Goal: Information Seeking & Learning: Learn about a topic

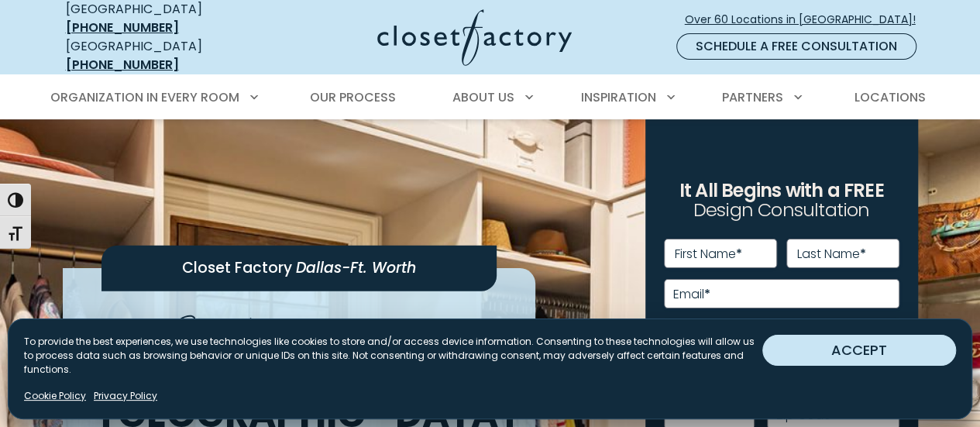
click at [865, 361] on button "ACCEPT" at bounding box center [859, 350] width 194 height 31
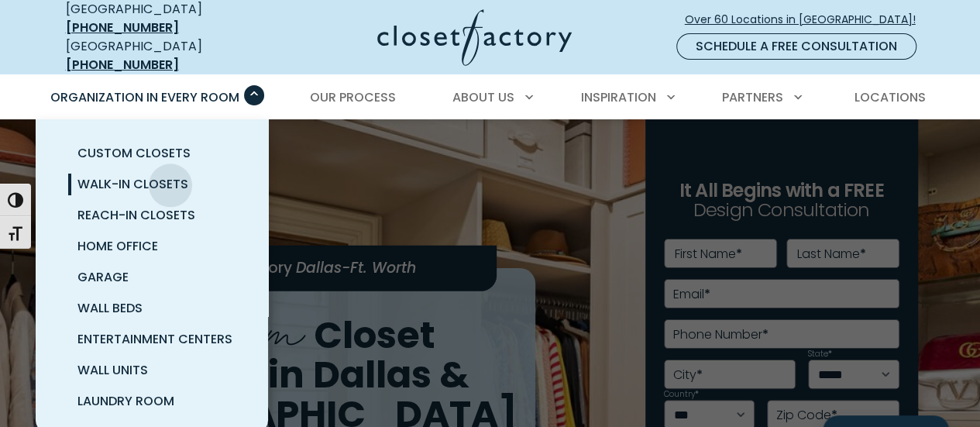
click at [170, 175] on span "Walk-In Closets" at bounding box center [132, 184] width 111 height 18
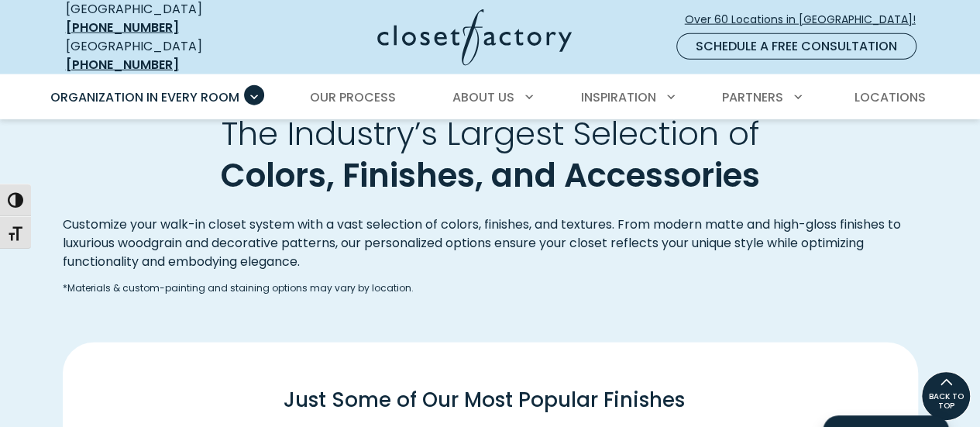
scroll to position [1859, 0]
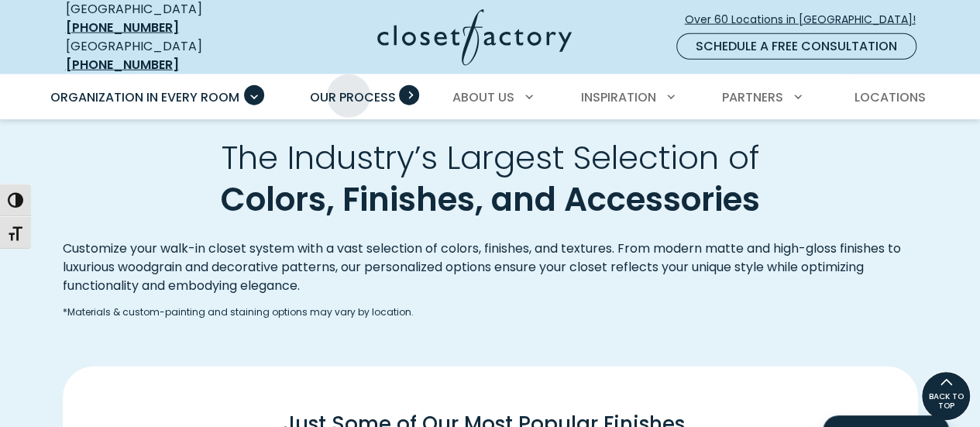
click at [349, 88] on span "Our Process" at bounding box center [353, 97] width 86 height 18
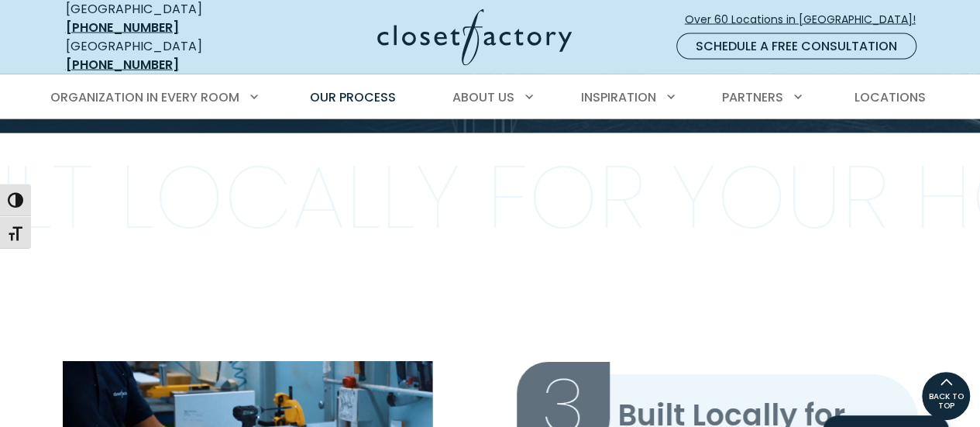
scroll to position [1317, 0]
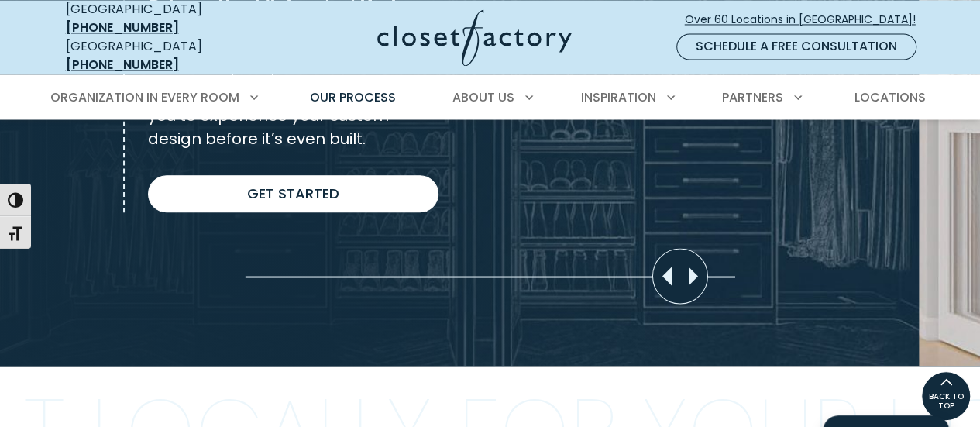
drag, startPoint x: 720, startPoint y: 267, endPoint x: 651, endPoint y: 267, distance: 69.7
click at [651, 267] on div "Move slider to compare images" at bounding box center [679, 276] width 56 height 56
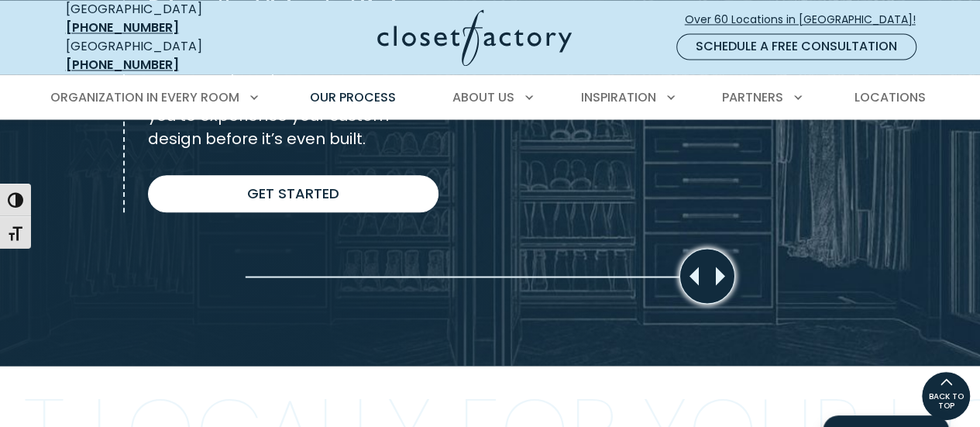
drag, startPoint x: 673, startPoint y: 263, endPoint x: 709, endPoint y: 267, distance: 35.9
click at [709, 267] on div "Move slider to compare images" at bounding box center [706, 276] width 56 height 56
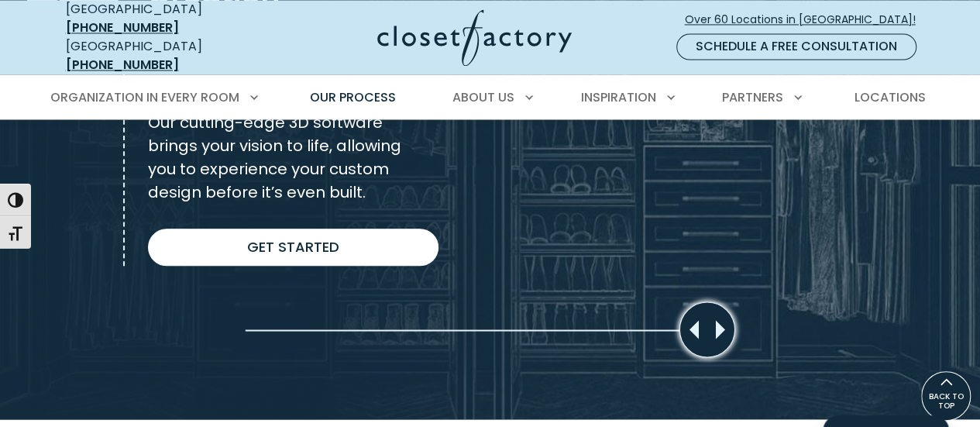
scroll to position [1239, 0]
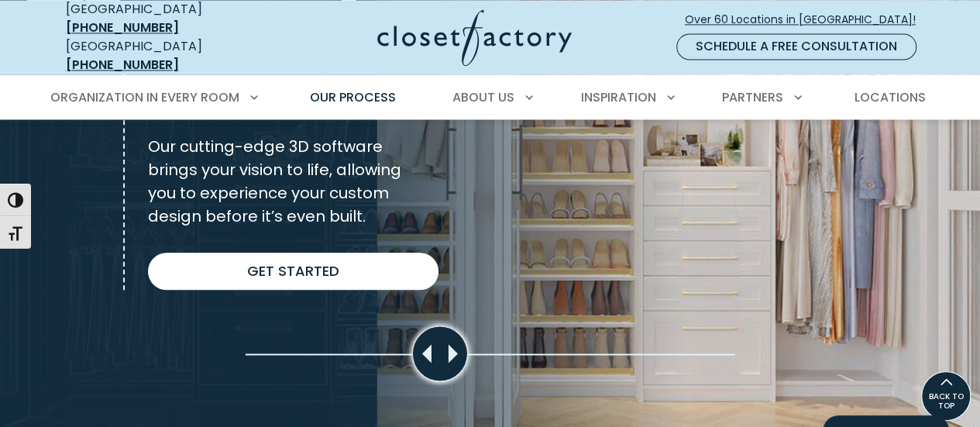
drag, startPoint x: 699, startPoint y: 342, endPoint x: 410, endPoint y: 340, distance: 289.7
click at [411, 340] on div "Move slider to compare images" at bounding box center [439, 353] width 56 height 56
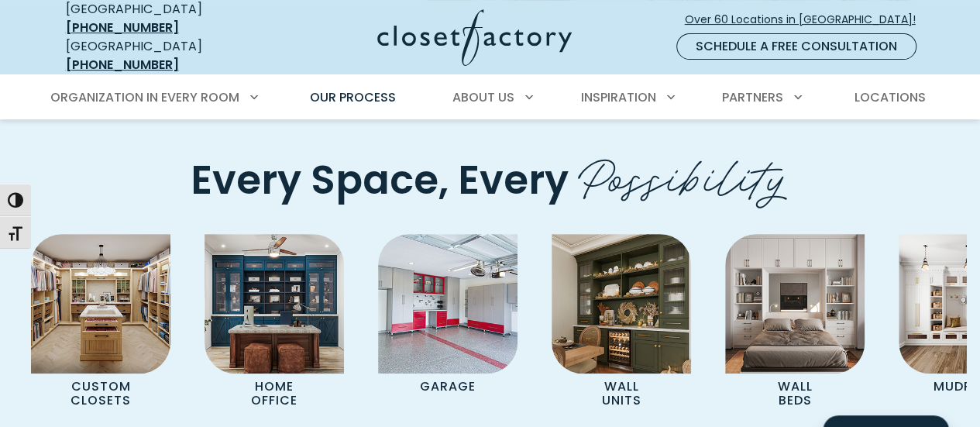
scroll to position [3176, 0]
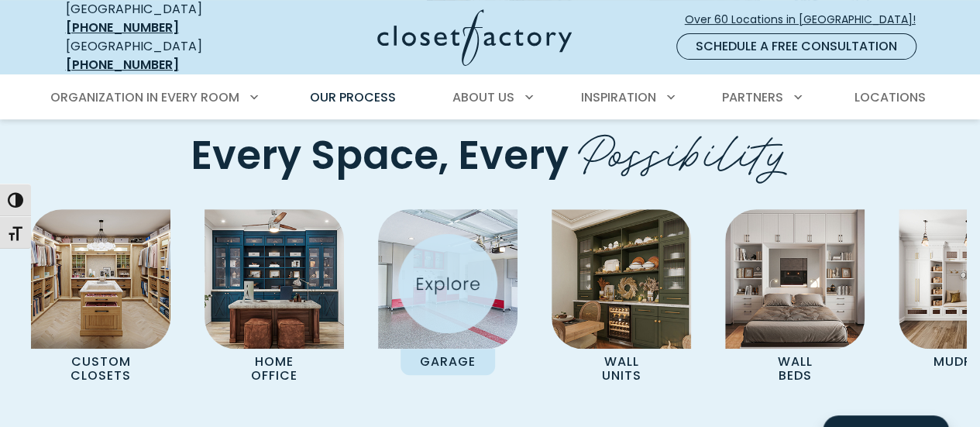
click at [448, 283] on img "Pages Gallery" at bounding box center [447, 278] width 139 height 139
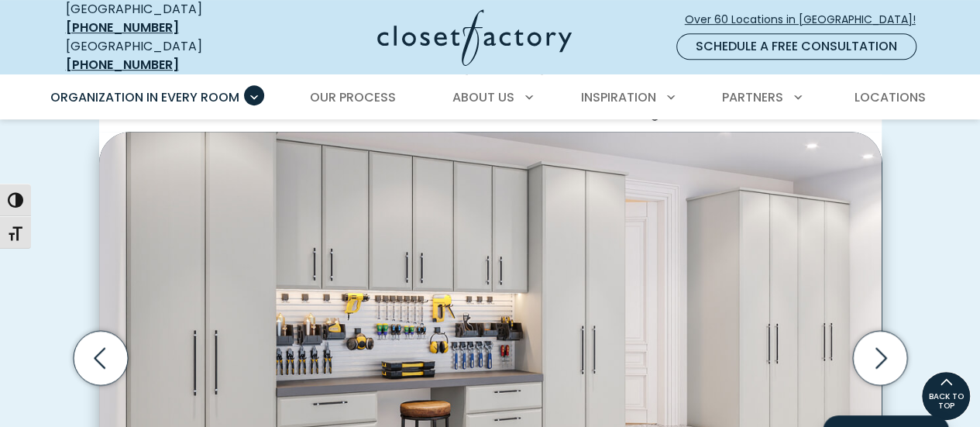
scroll to position [387, 0]
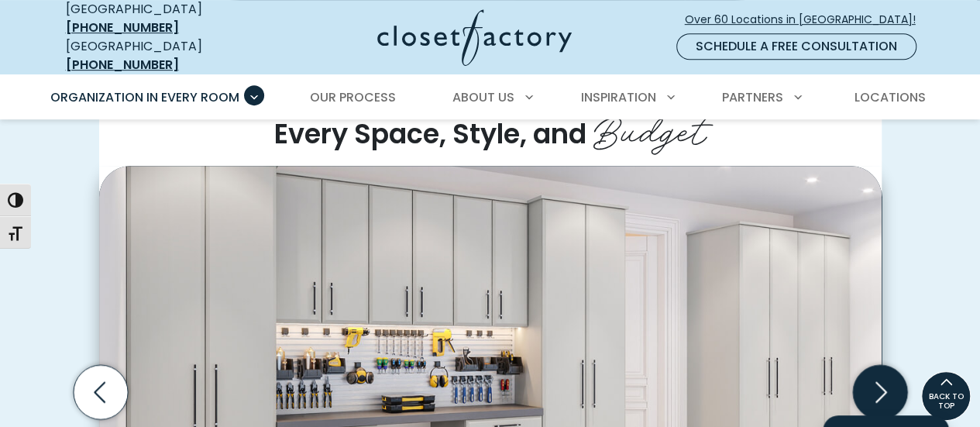
click at [878, 382] on icon "Next slide" at bounding box center [879, 391] width 54 height 54
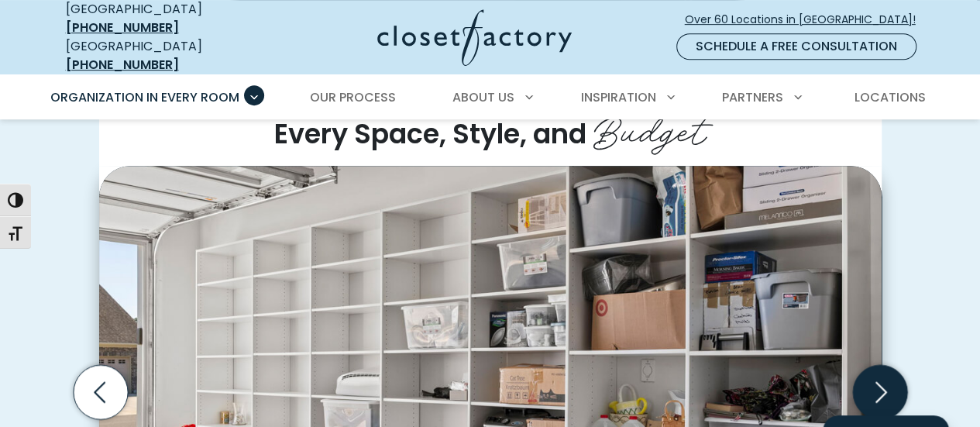
scroll to position [542, 0]
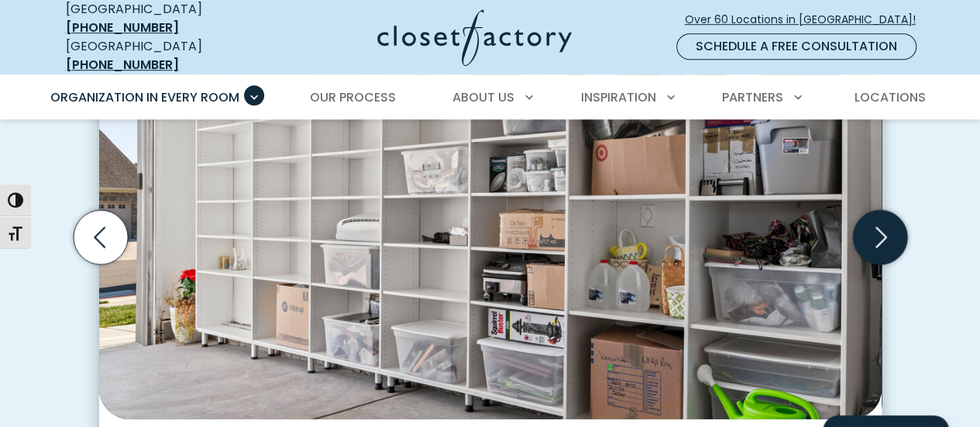
click at [883, 227] on icon "Next slide" at bounding box center [881, 236] width 12 height 21
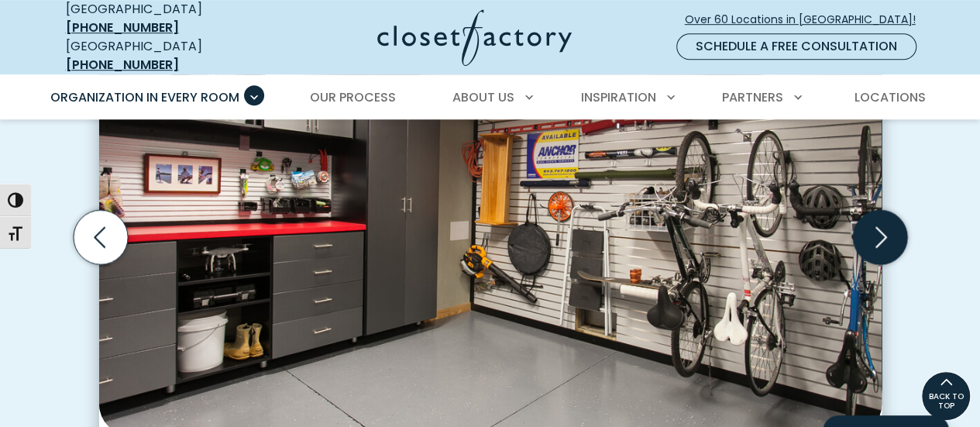
scroll to position [465, 0]
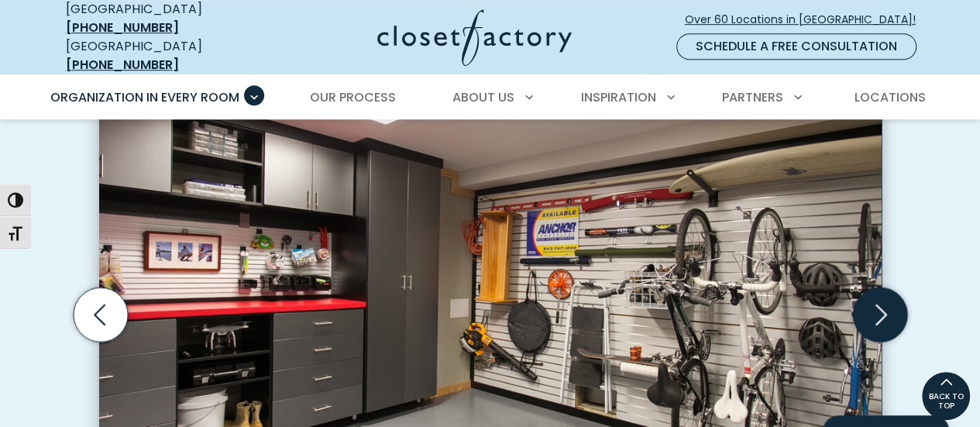
click at [875, 299] on icon "Next slide" at bounding box center [879, 314] width 54 height 54
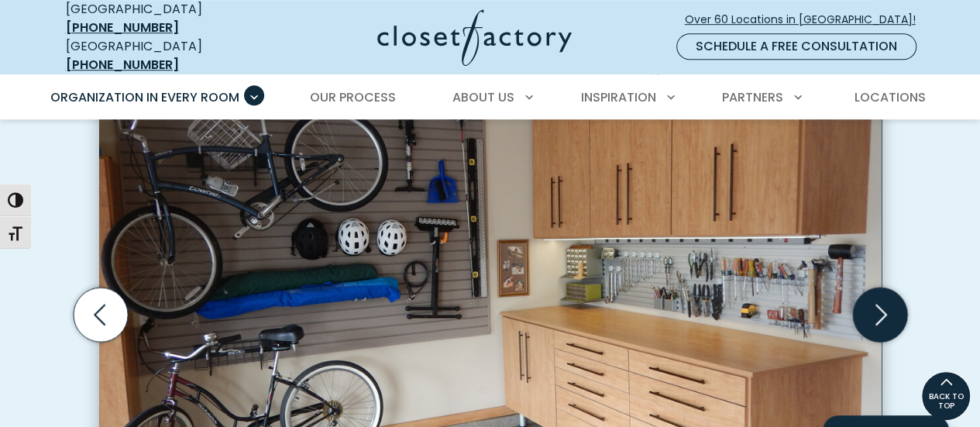
click at [875, 299] on icon "Next slide" at bounding box center [879, 314] width 54 height 54
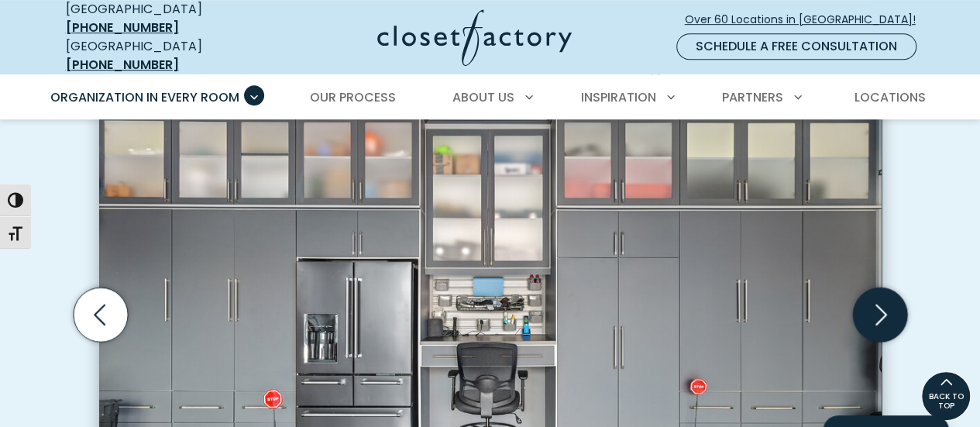
click at [875, 299] on icon "Next slide" at bounding box center [879, 314] width 54 height 54
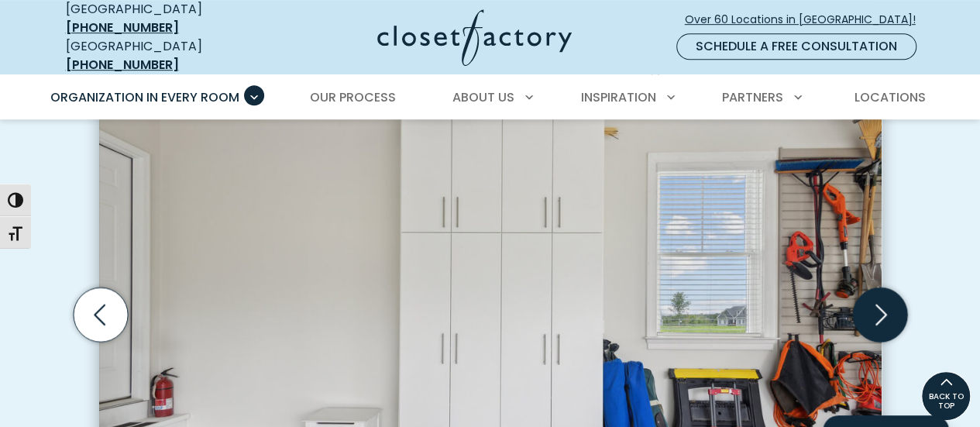
click at [885, 301] on icon "Next slide" at bounding box center [879, 314] width 54 height 54
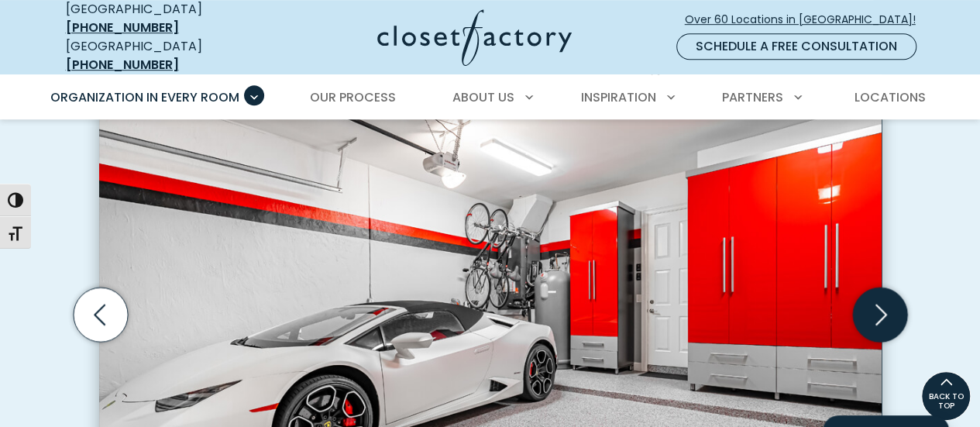
click at [885, 301] on icon "Next slide" at bounding box center [879, 314] width 54 height 54
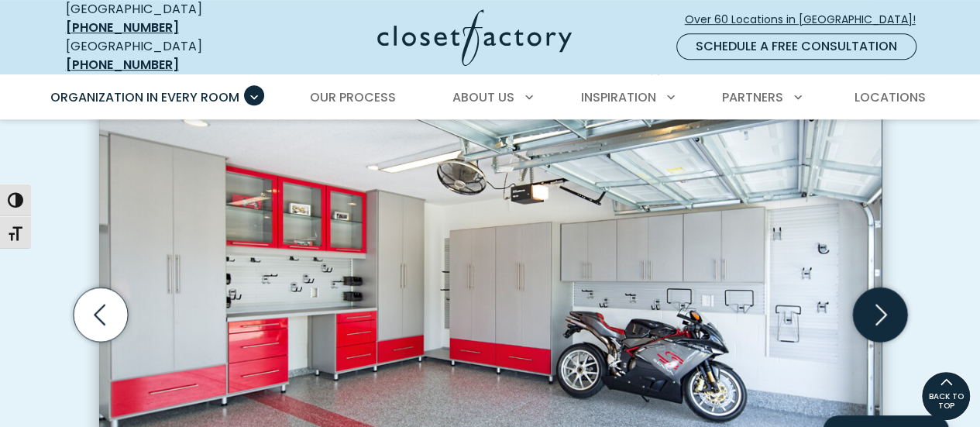
click at [885, 301] on icon "Next slide" at bounding box center [879, 314] width 54 height 54
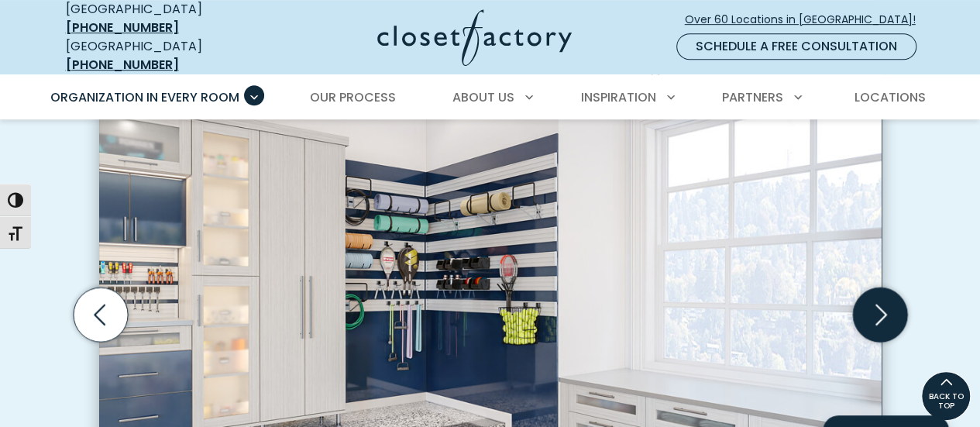
click at [885, 301] on icon "Next slide" at bounding box center [879, 314] width 54 height 54
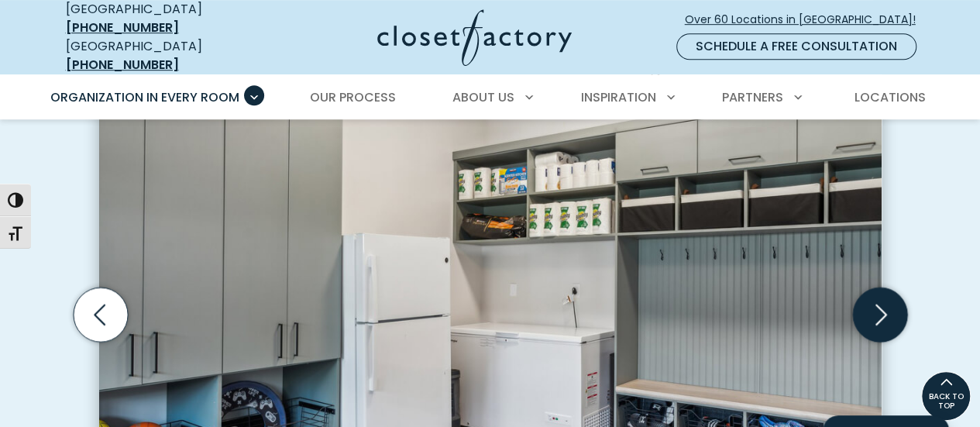
click at [885, 301] on icon "Next slide" at bounding box center [879, 314] width 54 height 54
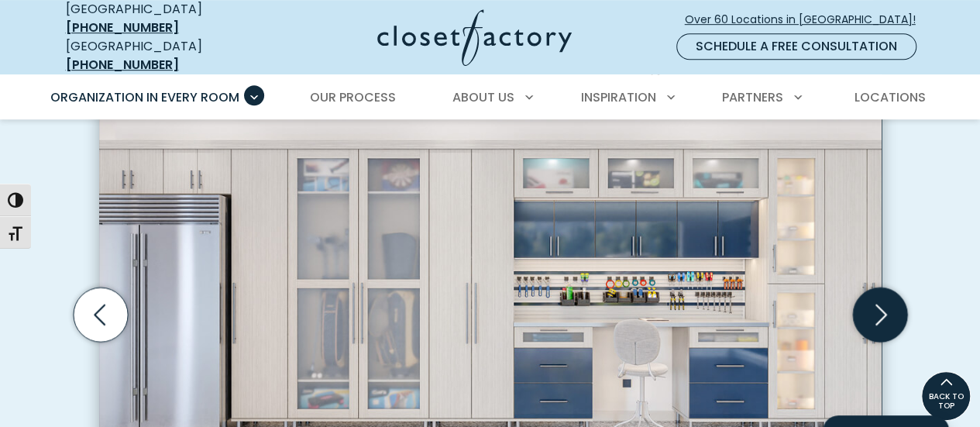
click at [885, 301] on icon "Next slide" at bounding box center [879, 314] width 54 height 54
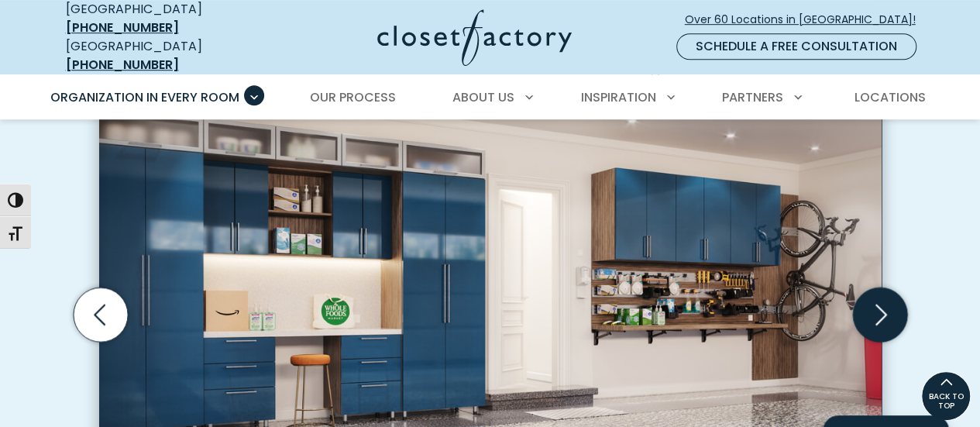
click at [885, 301] on icon "Next slide" at bounding box center [879, 314] width 54 height 54
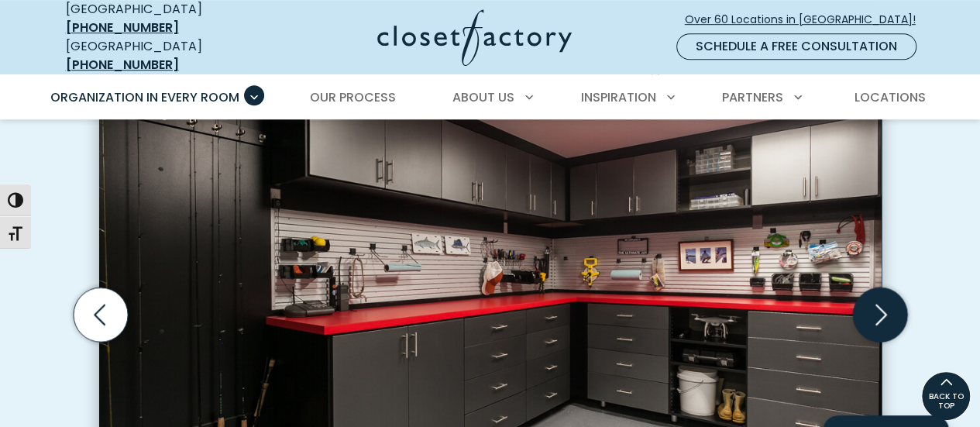
click at [885, 301] on icon "Next slide" at bounding box center [879, 314] width 54 height 54
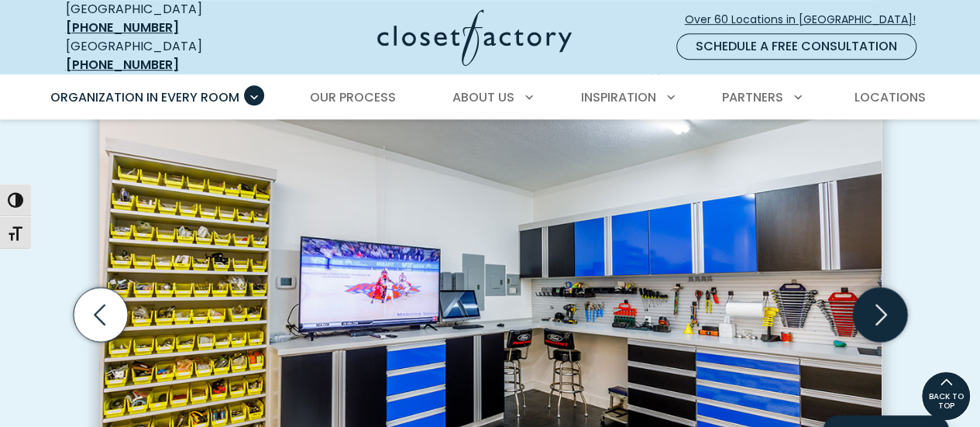
click at [885, 301] on icon "Next slide" at bounding box center [879, 314] width 54 height 54
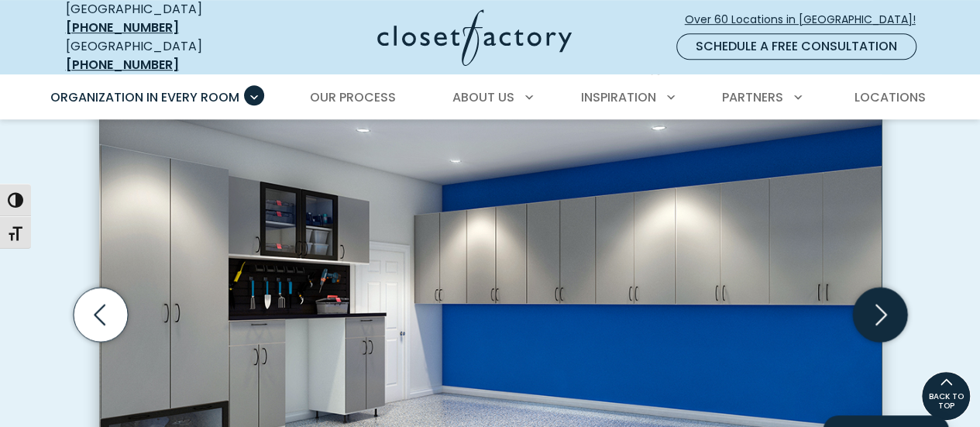
click at [885, 301] on icon "Next slide" at bounding box center [879, 314] width 54 height 54
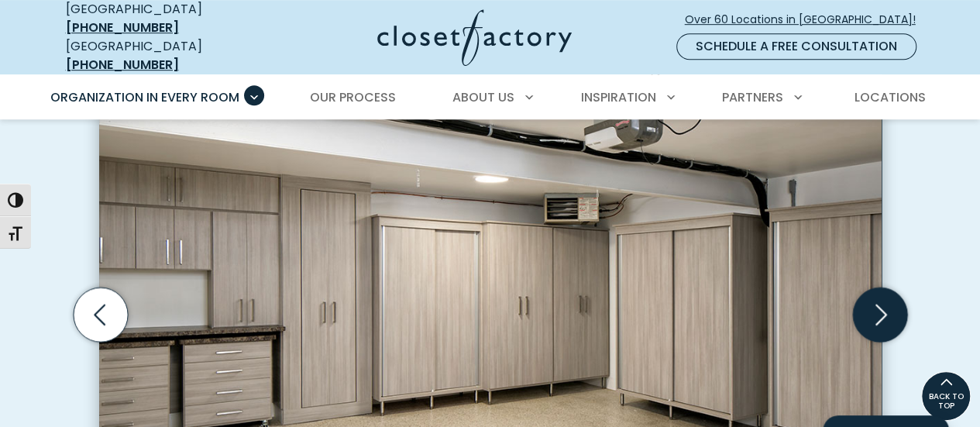
click at [885, 301] on icon "Next slide" at bounding box center [879, 314] width 54 height 54
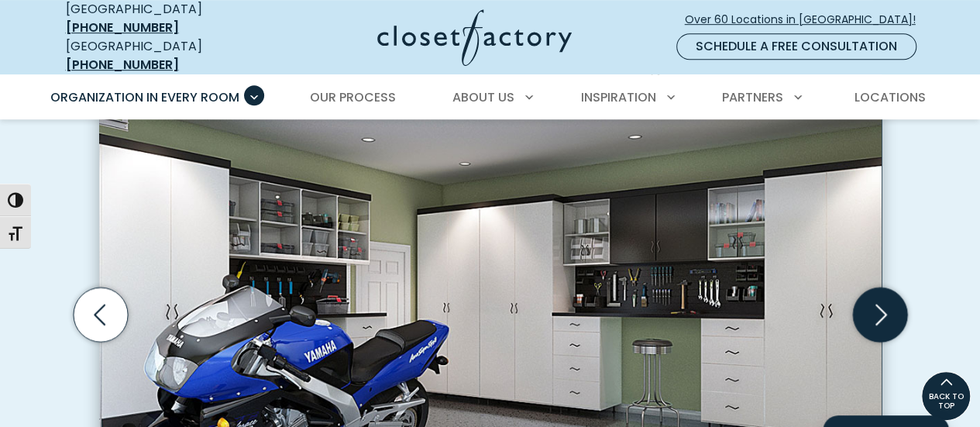
click at [885, 301] on icon "Next slide" at bounding box center [879, 314] width 54 height 54
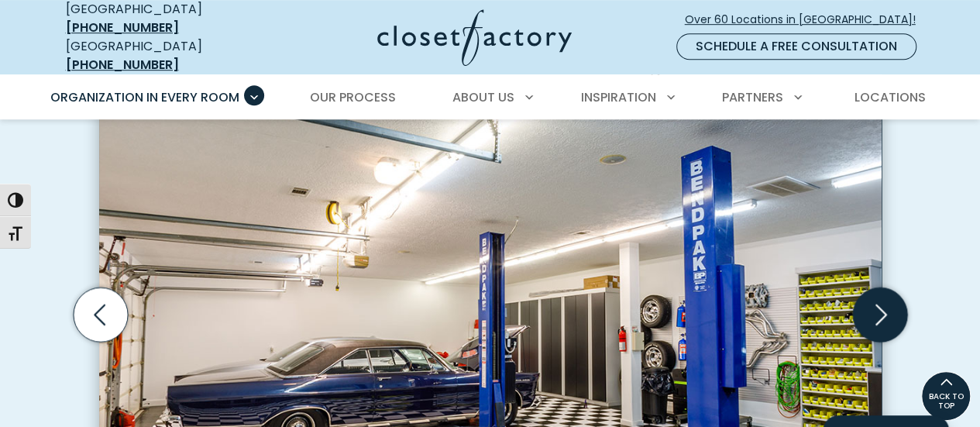
click at [885, 301] on icon "Next slide" at bounding box center [879, 314] width 54 height 54
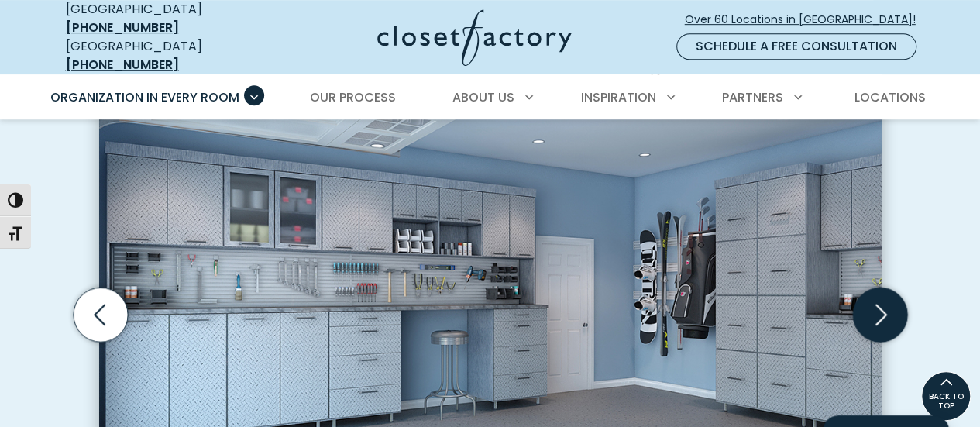
click at [885, 301] on icon "Next slide" at bounding box center [879, 314] width 54 height 54
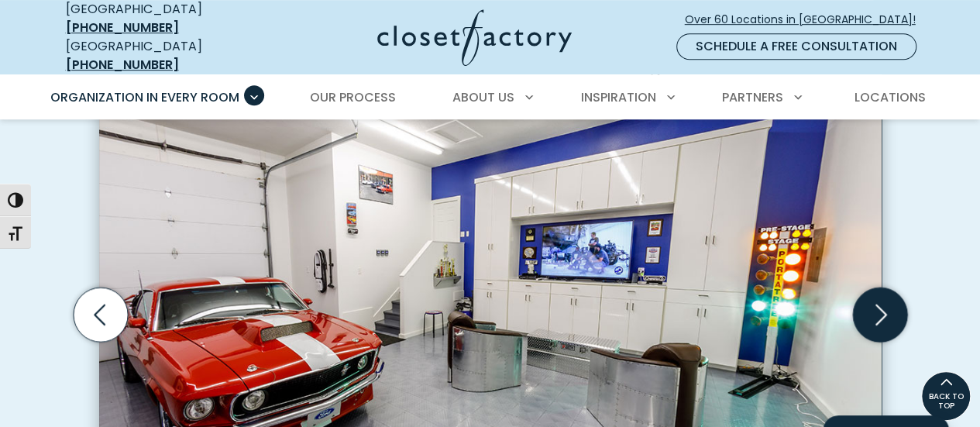
click at [885, 301] on icon "Next slide" at bounding box center [879, 314] width 54 height 54
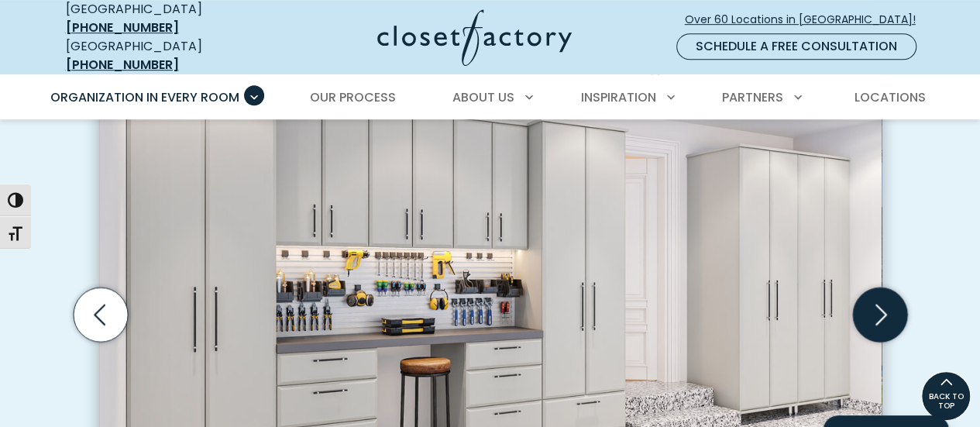
click at [885, 301] on icon "Next slide" at bounding box center [879, 314] width 54 height 54
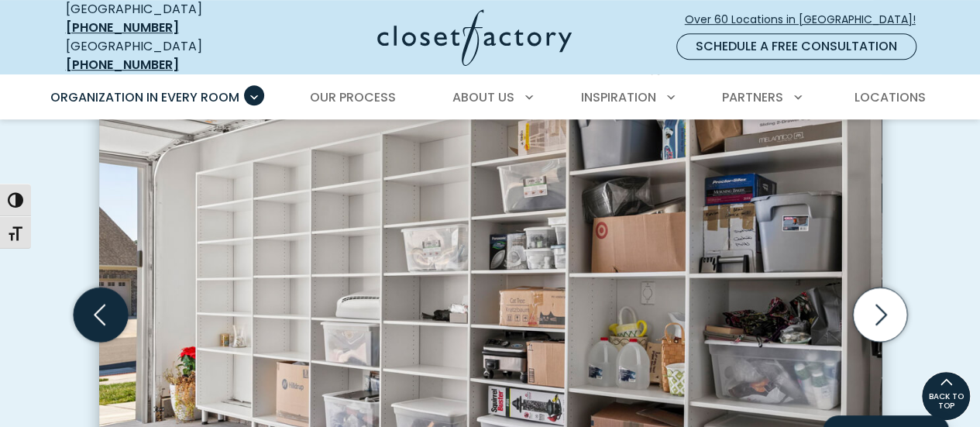
click at [93, 297] on icon "Previous slide" at bounding box center [100, 314] width 54 height 54
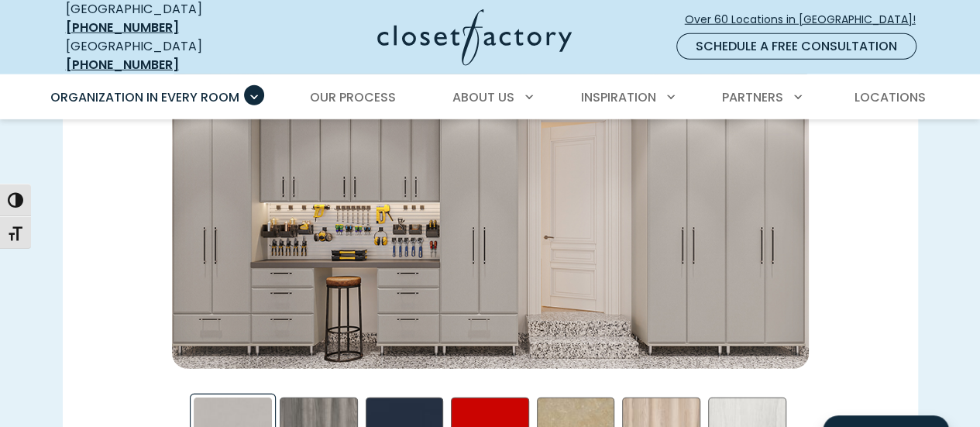
scroll to position [2246, 0]
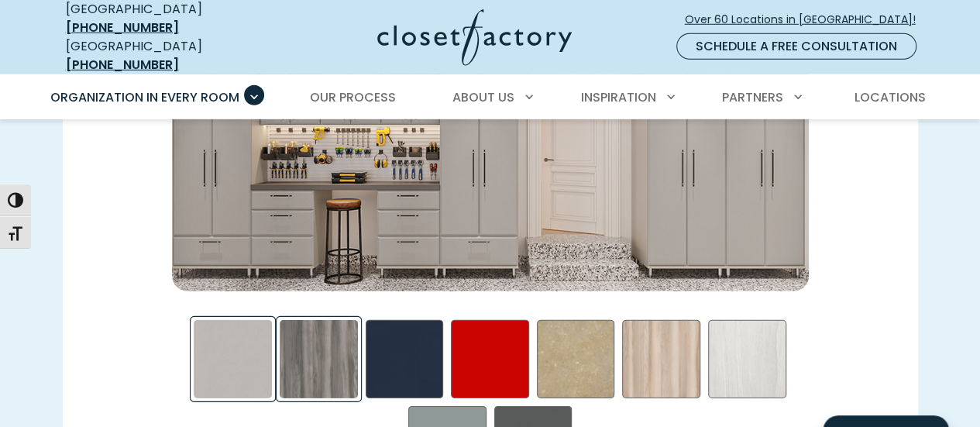
click at [318, 343] on div "Afternoon Nap Swatch" at bounding box center [319, 359] width 78 height 78
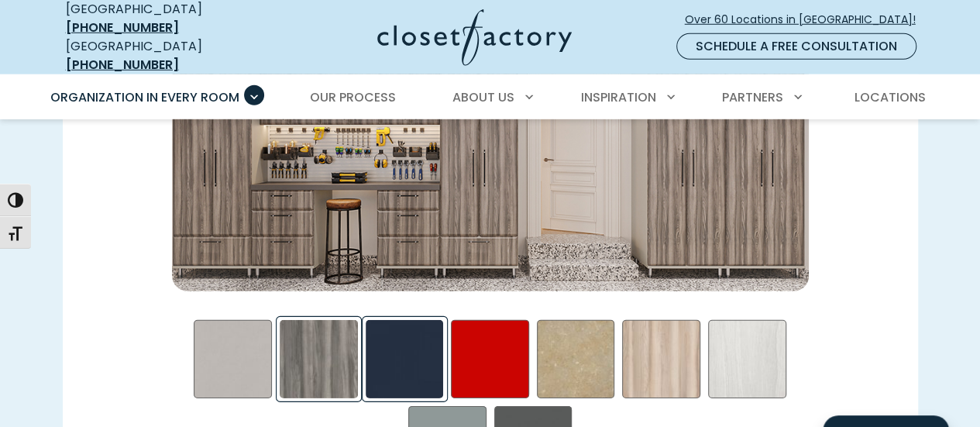
click at [400, 344] on div "Blue - High Gloss Swatch" at bounding box center [405, 359] width 78 height 78
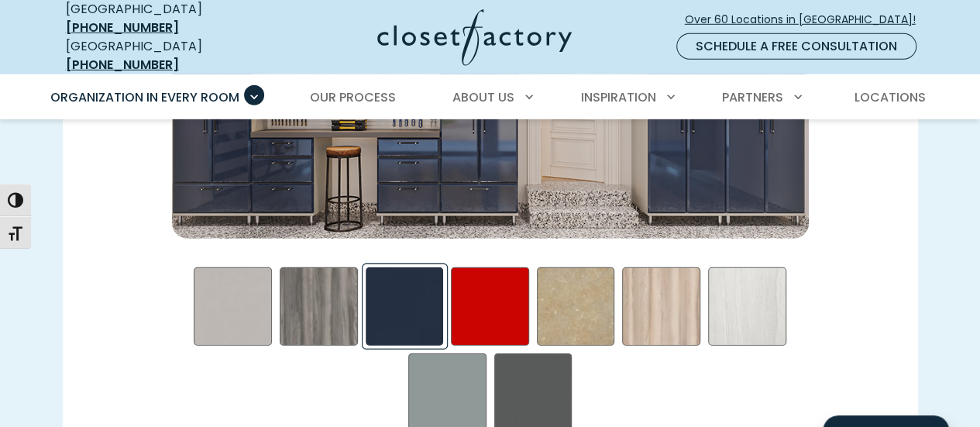
scroll to position [2324, 0]
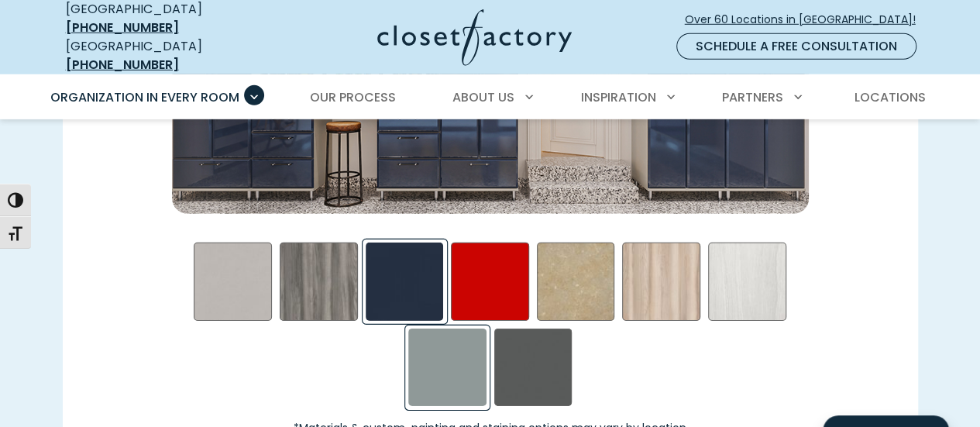
click at [435, 350] on div "Steel Blue Swatch" at bounding box center [447, 367] width 78 height 78
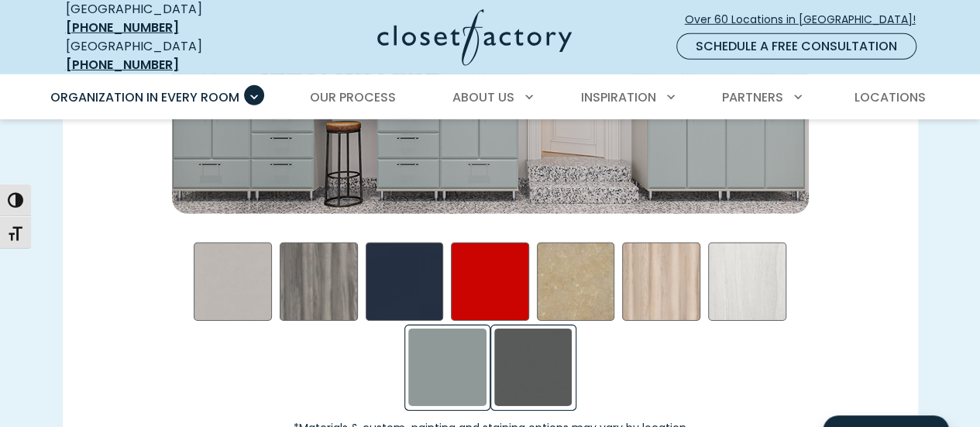
click at [522, 357] on div "Storm Swatch" at bounding box center [533, 367] width 78 height 78
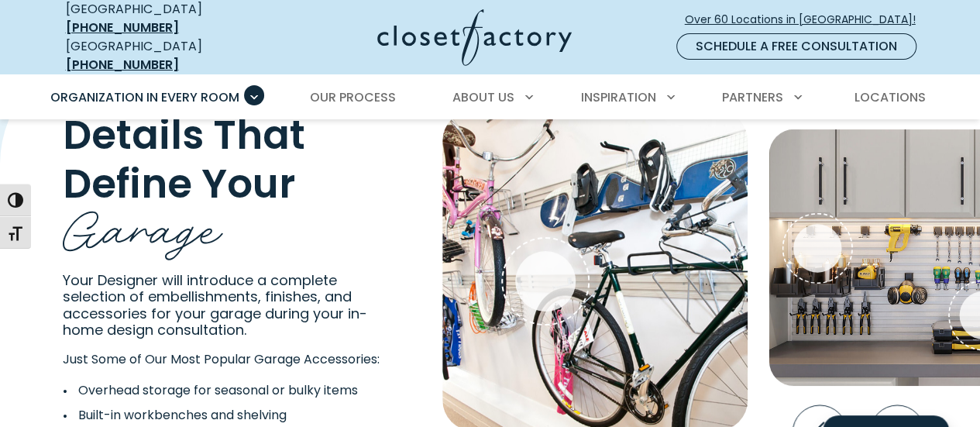
scroll to position [2943, 0]
